Goal: Check status: Check status

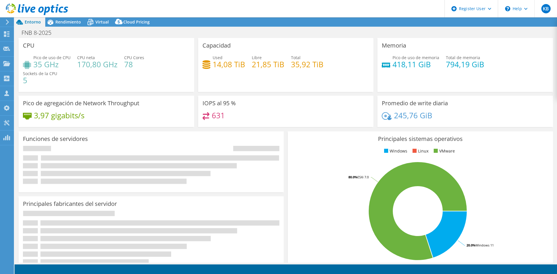
select select "USD"
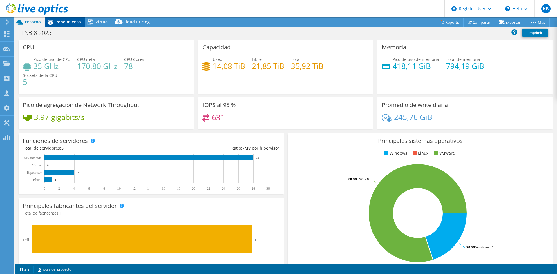
click at [62, 21] on span "Rendimiento" at bounding box center [68, 22] width 26 height 6
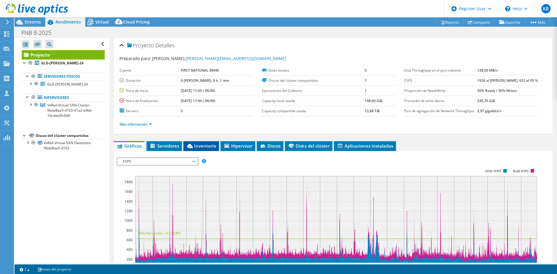
click at [201, 146] on span "Inventario" at bounding box center [201, 146] width 30 height 6
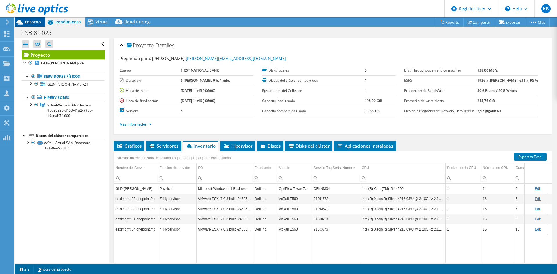
click at [36, 23] on span "Entorno" at bounding box center [33, 22] width 16 height 6
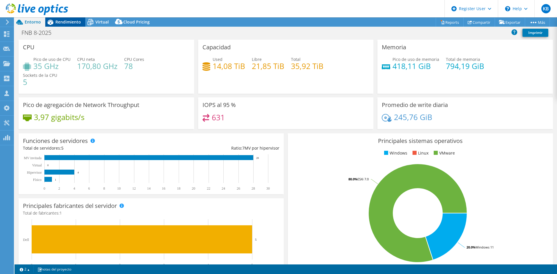
click at [65, 21] on span "Rendimiento" at bounding box center [68, 22] width 26 height 6
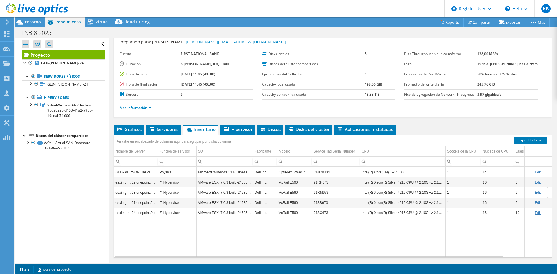
scroll to position [34, 0]
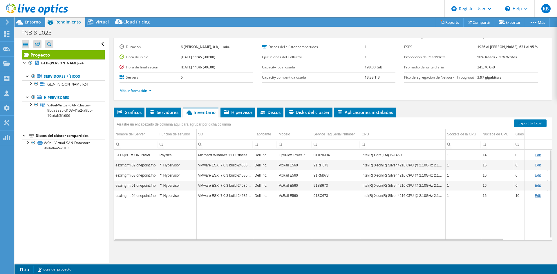
click at [324, 165] on td "91RH673" at bounding box center [336, 165] width 48 height 10
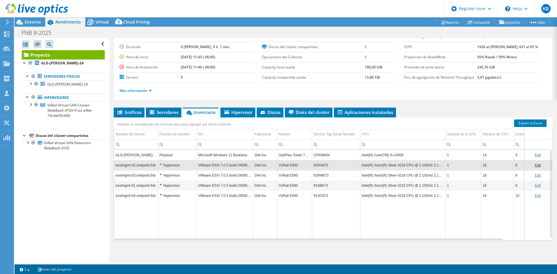
click at [323, 165] on td "91RH673" at bounding box center [336, 165] width 48 height 10
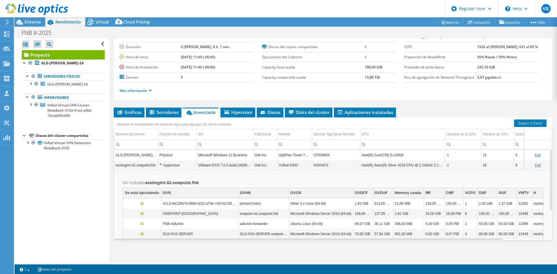
click at [323, 165] on td "91RH673" at bounding box center [336, 165] width 48 height 10
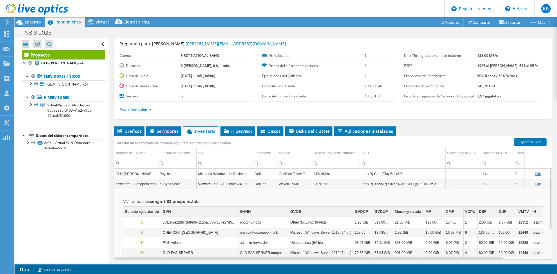
scroll to position [5, 0]
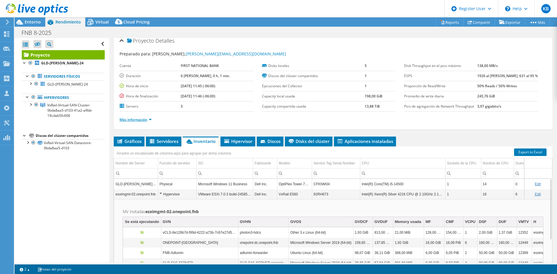
click at [147, 119] on link "Más información" at bounding box center [135, 119] width 32 height 5
